Goal: Task Accomplishment & Management: Use online tool/utility

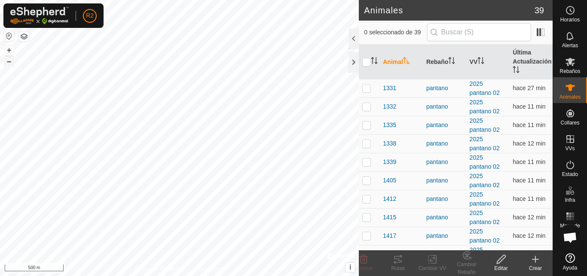
click at [9, 65] on button "–" at bounding box center [9, 61] width 10 height 10
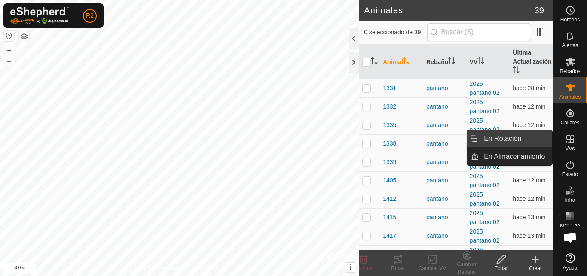
click at [515, 138] on link "En Rotación" at bounding box center [515, 138] width 73 height 17
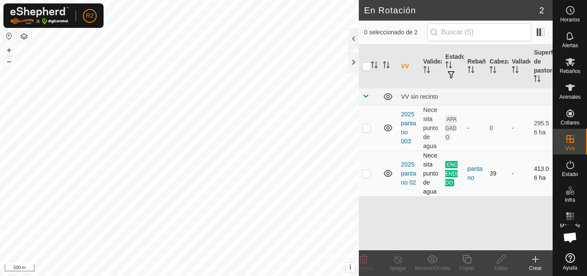
click at [367, 174] on p-checkbox at bounding box center [366, 173] width 9 height 7
checkbox input "true"
click at [468, 258] on icon at bounding box center [466, 259] width 9 height 9
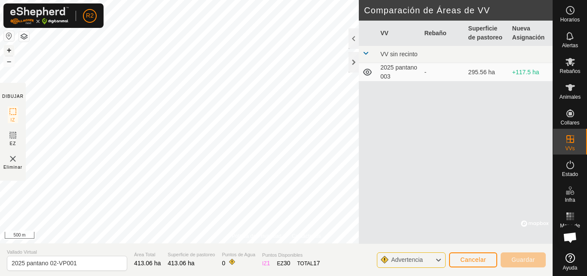
click at [7, 48] on button "+" at bounding box center [9, 50] width 10 height 10
click at [9, 53] on button "+" at bounding box center [9, 50] width 10 height 10
click at [7, 51] on button "+" at bounding box center [9, 50] width 10 height 10
click at [10, 63] on button "–" at bounding box center [9, 61] width 10 height 10
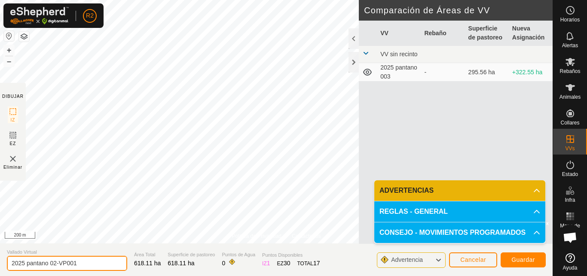
click at [80, 262] on input "2025 pantano 02-VP001" at bounding box center [67, 263] width 120 height 15
click at [81, 265] on input "2025 pantano 02-VP001" at bounding box center [67, 263] width 120 height 15
type input "2025 pantano 05 cerreo los jarros"
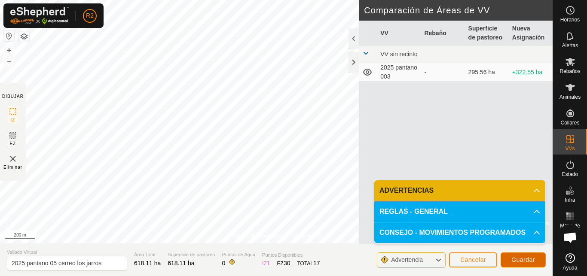
click at [520, 264] on button "Guardar" at bounding box center [523, 260] width 45 height 15
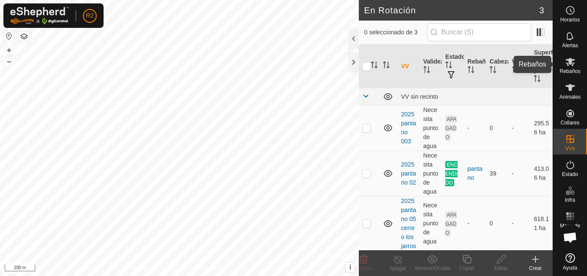
click at [573, 70] on span "Rebaños" at bounding box center [569, 71] width 21 height 5
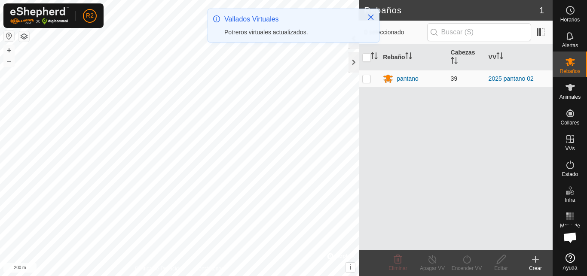
click at [368, 79] on p-checkbox at bounding box center [366, 78] width 9 height 7
checkbox input "true"
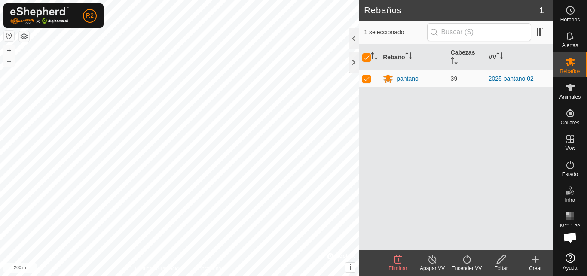
click at [467, 262] on icon at bounding box center [467, 259] width 11 height 10
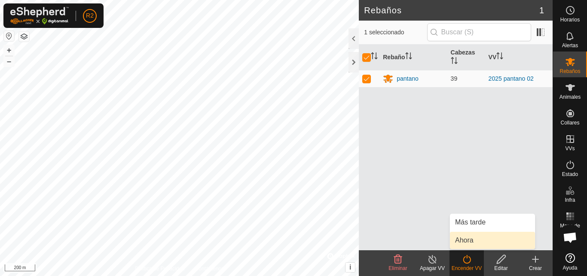
click at [465, 242] on link "Ahora" at bounding box center [492, 240] width 85 height 17
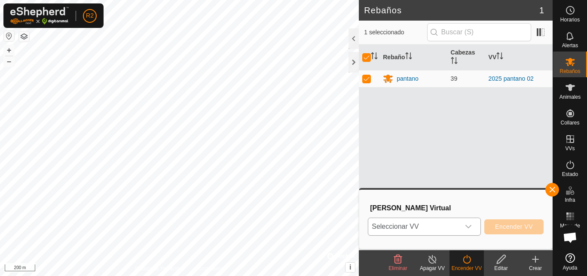
click at [470, 228] on icon "dropdown trigger" at bounding box center [468, 226] width 7 height 7
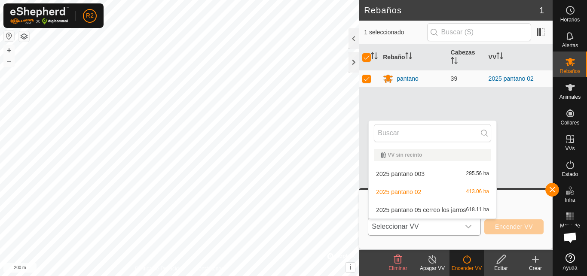
click at [434, 210] on li "2025 pantano 05 cerreo los jarros 618.11 ha" at bounding box center [433, 210] width 128 height 17
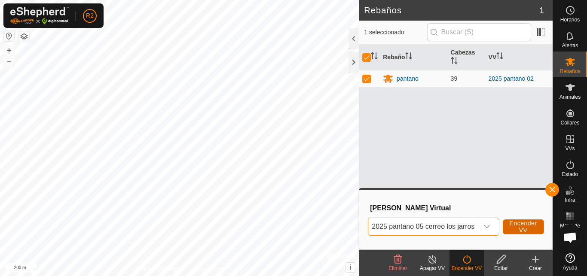
click at [517, 227] on span "Encender VV" at bounding box center [524, 227] width 28 height 14
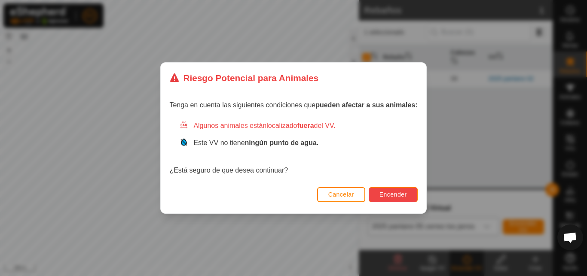
click at [390, 198] on span "Encender" at bounding box center [393, 194] width 28 height 7
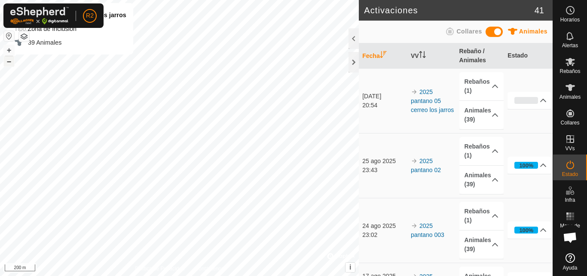
click at [6, 63] on button "–" at bounding box center [9, 61] width 10 height 10
click at [571, 93] on es-animals-svg-icon at bounding box center [569, 88] width 15 height 14
